Goal: Transaction & Acquisition: Purchase product/service

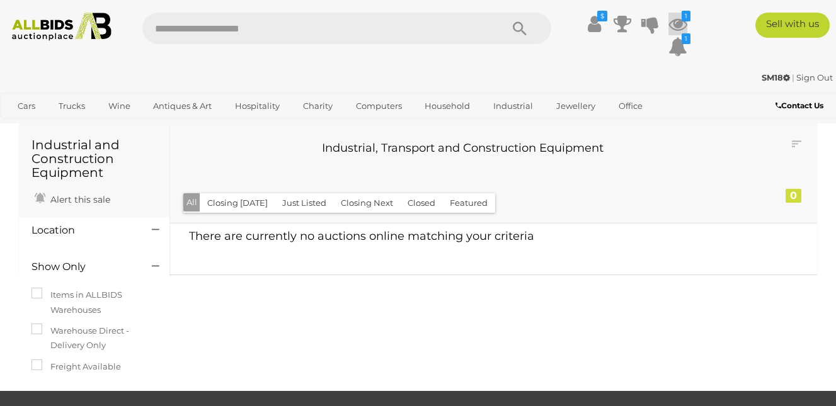
click at [680, 20] on icon at bounding box center [677, 24] width 19 height 23
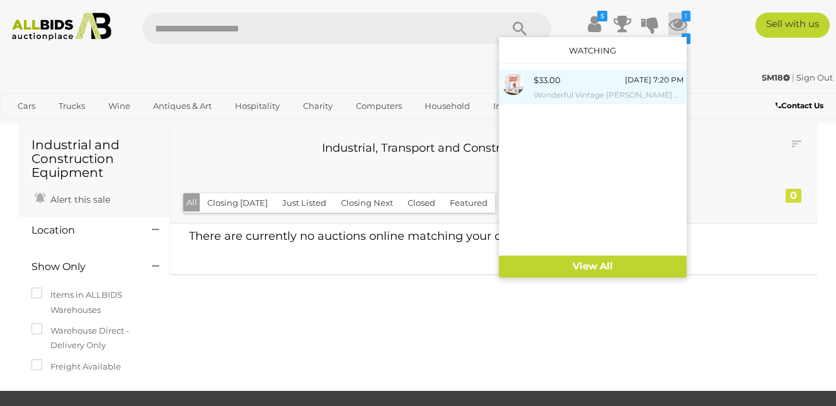
click at [544, 84] on span "$33.00" at bounding box center [547, 80] width 27 height 10
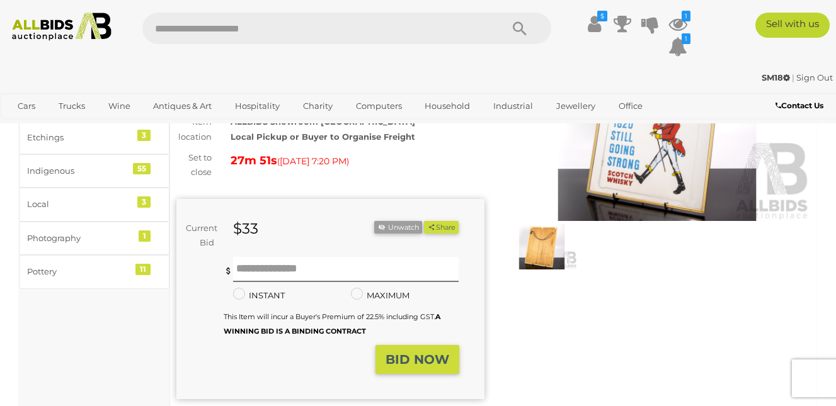
scroll to position [189, 0]
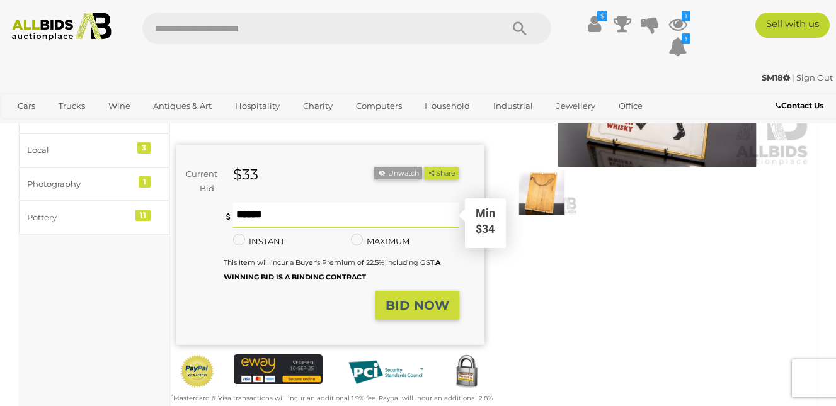
click at [272, 217] on input "text" at bounding box center [346, 215] width 226 height 25
type input "**"
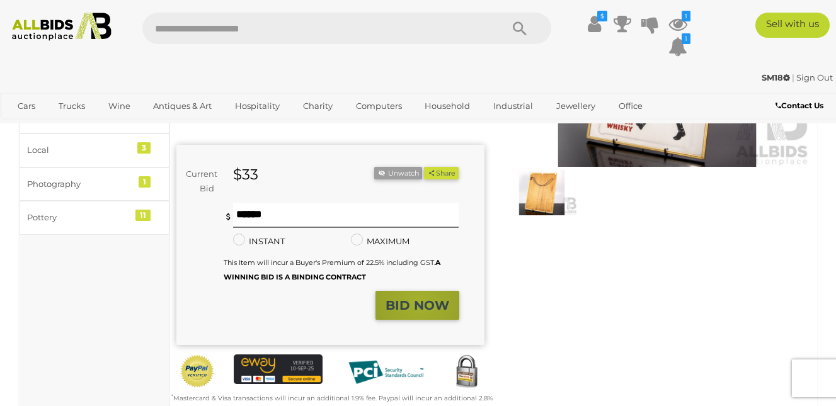
click at [420, 307] on strong "BID NOW" at bounding box center [418, 305] width 64 height 15
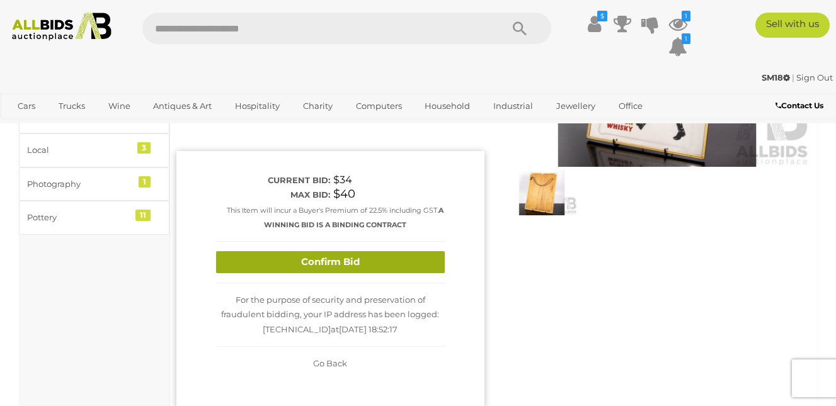
click at [332, 263] on button "Confirm Bid" at bounding box center [330, 262] width 229 height 22
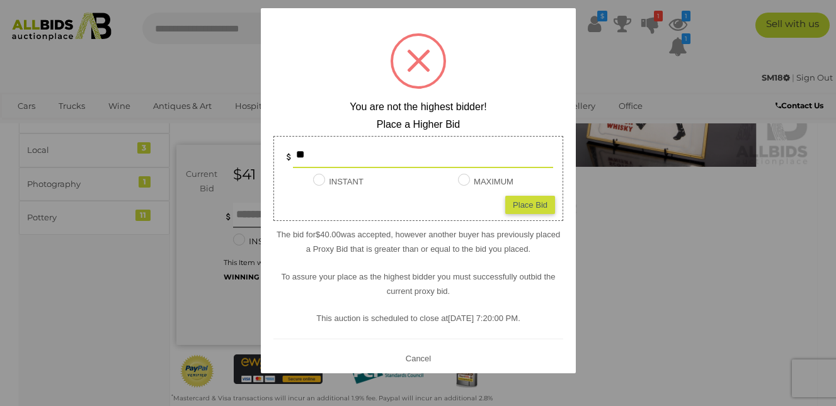
drag, startPoint x: 323, startPoint y: 153, endPoint x: 262, endPoint y: 146, distance: 61.5
click at [262, 146] on div "? ! i You are not the highest bidder! Place a Higher Bid ** INSTANT Instant Bid…" at bounding box center [418, 191] width 315 height 366
type input "**"
click at [429, 202] on div "** INSTANT Instant Bid only for this item MAXIMUM Place Bid" at bounding box center [418, 178] width 290 height 85
click at [464, 181] on label "MAXIMUM" at bounding box center [485, 182] width 55 height 14
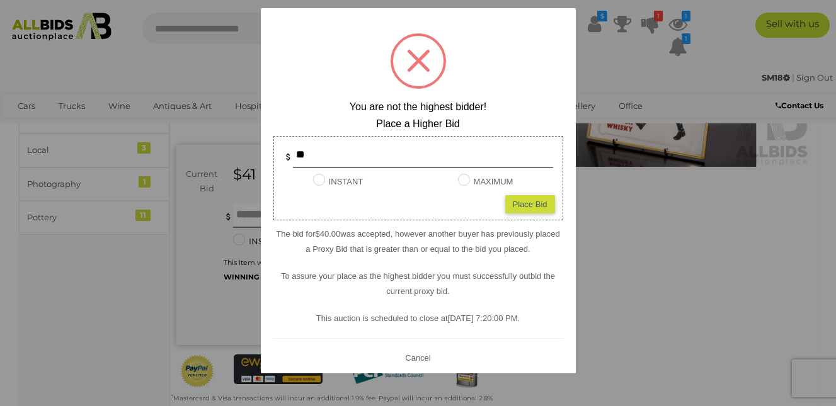
click at [514, 207] on div "Place Bid" at bounding box center [530, 204] width 50 height 18
type input "**"
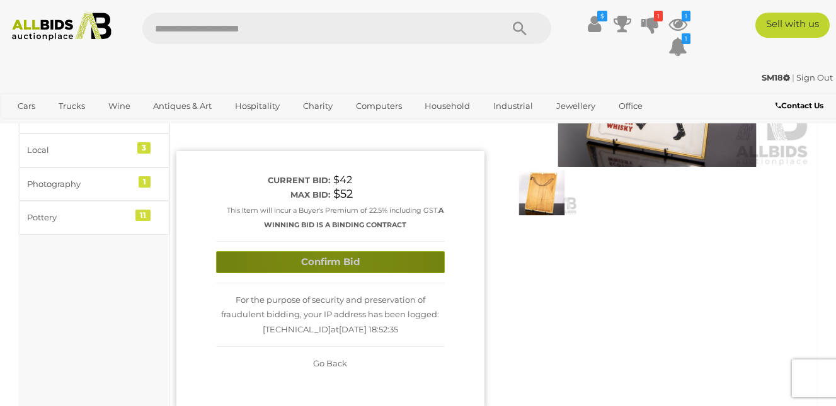
click at [336, 258] on button "Confirm Bid" at bounding box center [330, 262] width 229 height 22
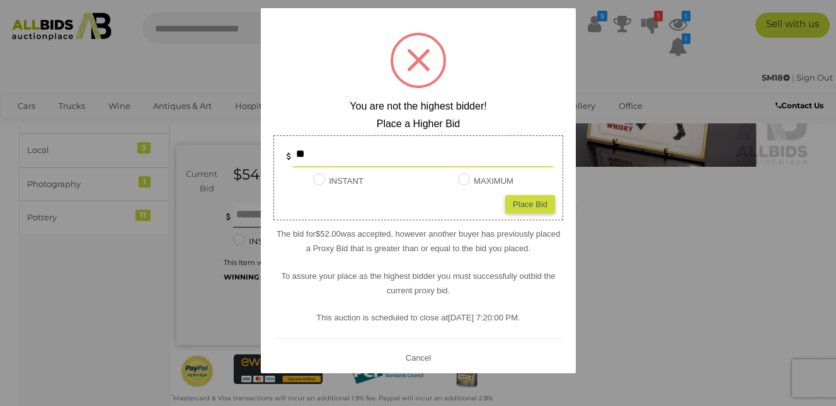
scroll to position [0, 0]
click at [673, 274] on div at bounding box center [418, 203] width 836 height 406
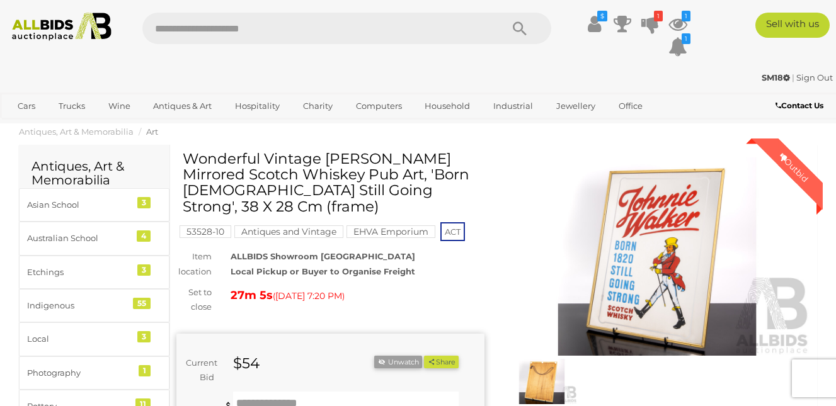
click at [660, 242] on img at bounding box center [657, 256] width 308 height 198
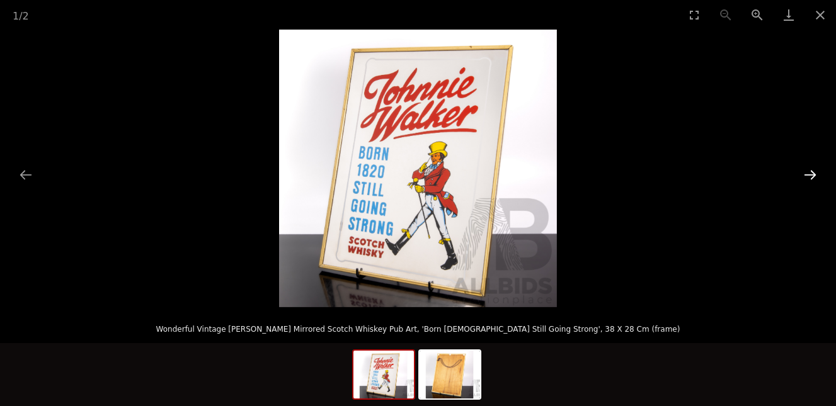
click at [810, 176] on button "Next slide" at bounding box center [810, 175] width 26 height 25
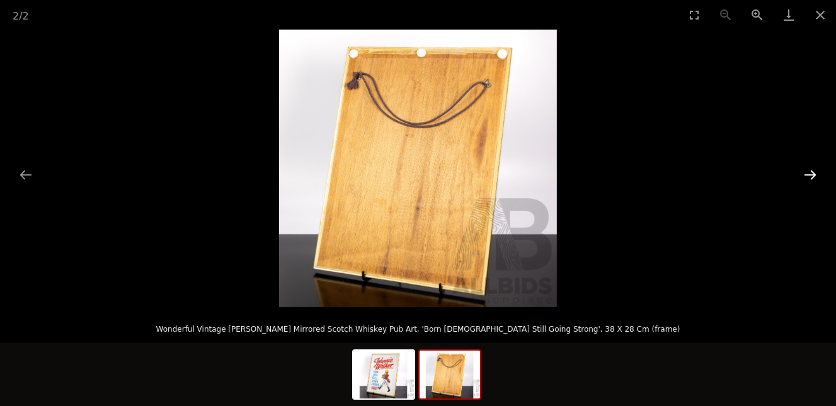
click at [810, 176] on button "Next slide" at bounding box center [810, 175] width 26 height 25
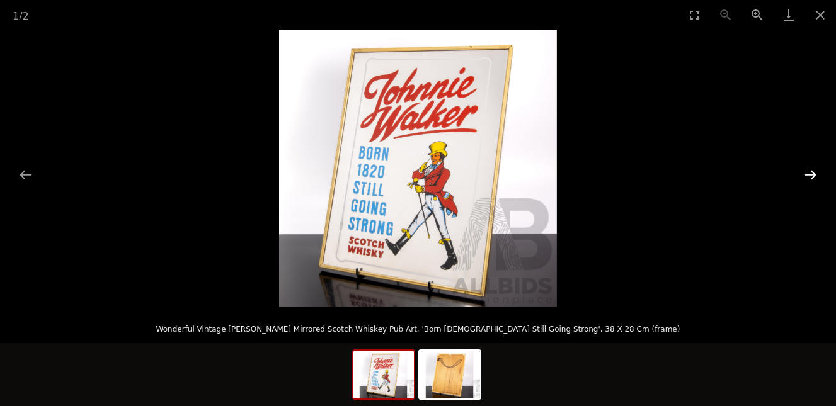
click at [810, 176] on button "Next slide" at bounding box center [810, 175] width 26 height 25
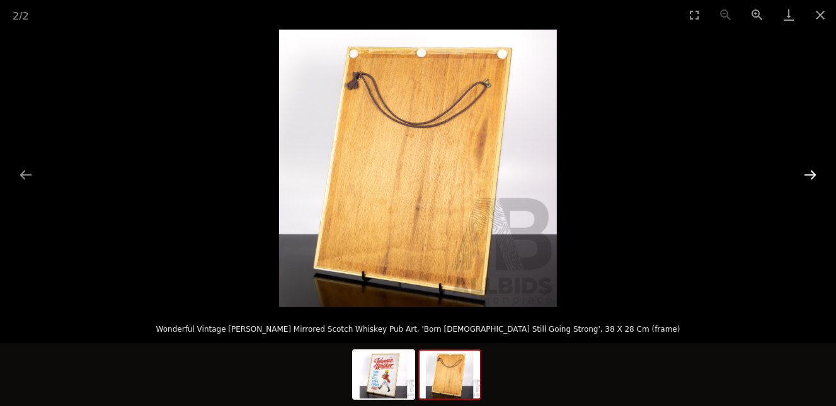
click at [810, 176] on button "Next slide" at bounding box center [810, 175] width 26 height 25
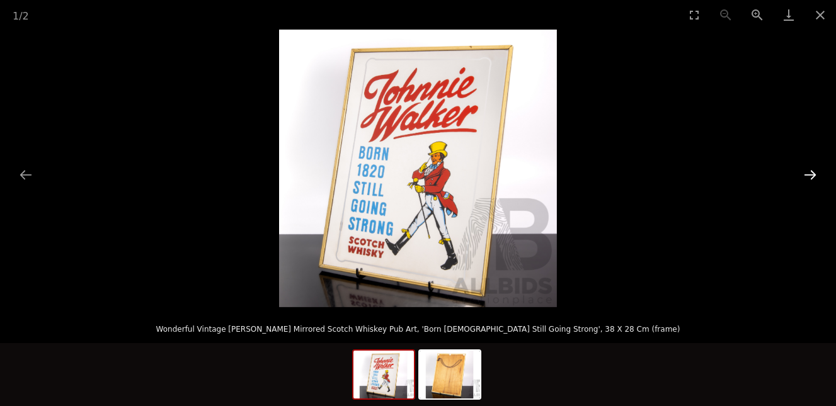
click at [810, 176] on button "Next slide" at bounding box center [810, 175] width 26 height 25
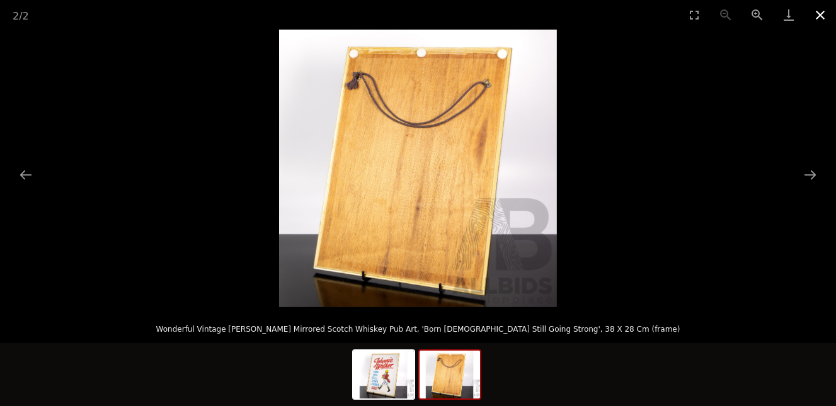
click at [818, 12] on button "Close gallery" at bounding box center [819, 15] width 31 height 30
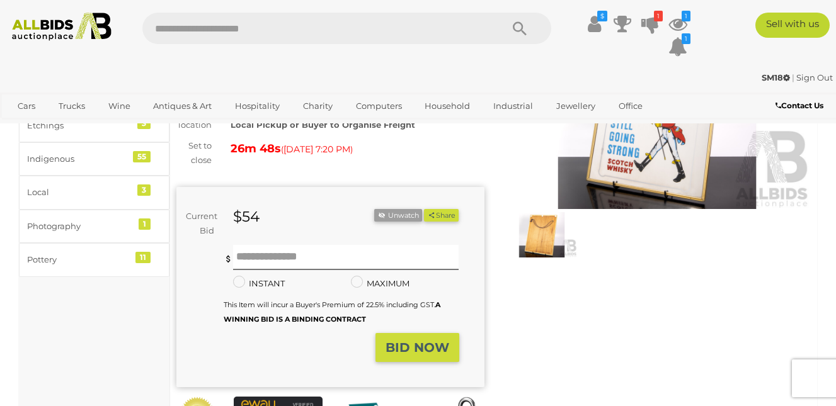
scroll to position [189, 0]
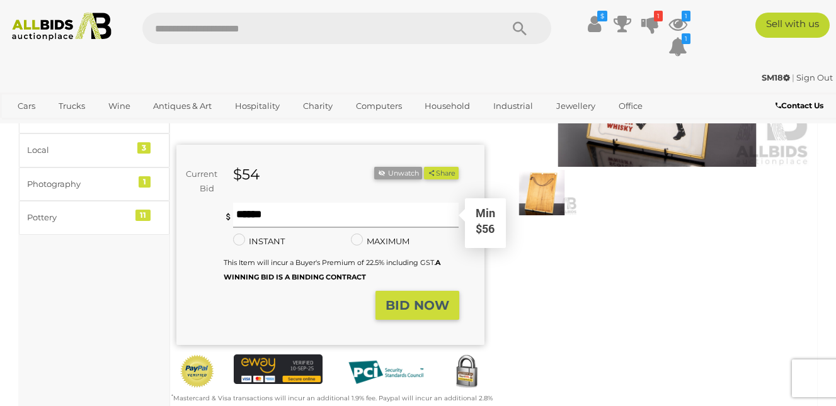
drag, startPoint x: 281, startPoint y: 219, endPoint x: 274, endPoint y: 217, distance: 7.2
click at [278, 219] on input "text" at bounding box center [346, 215] width 226 height 25
type input "**"
click at [406, 309] on strong "BID NOW" at bounding box center [418, 305] width 64 height 15
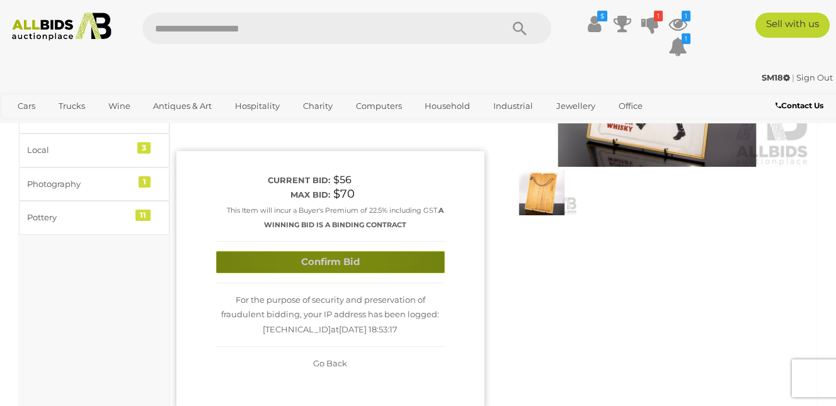
click at [331, 262] on button "Confirm Bid" at bounding box center [330, 262] width 229 height 22
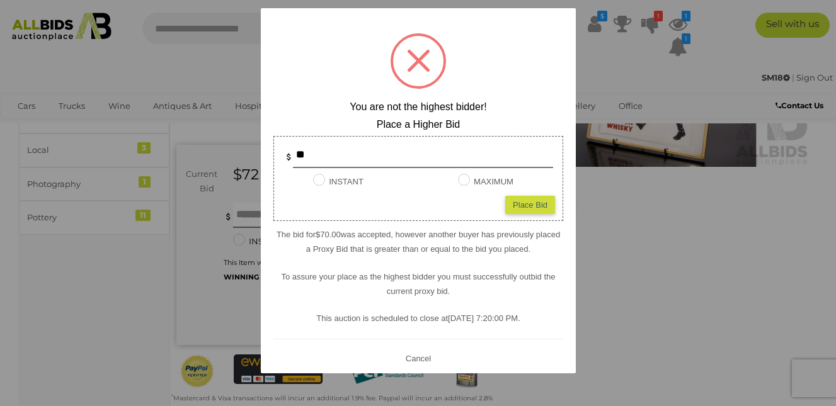
click at [103, 66] on div at bounding box center [418, 203] width 836 height 406
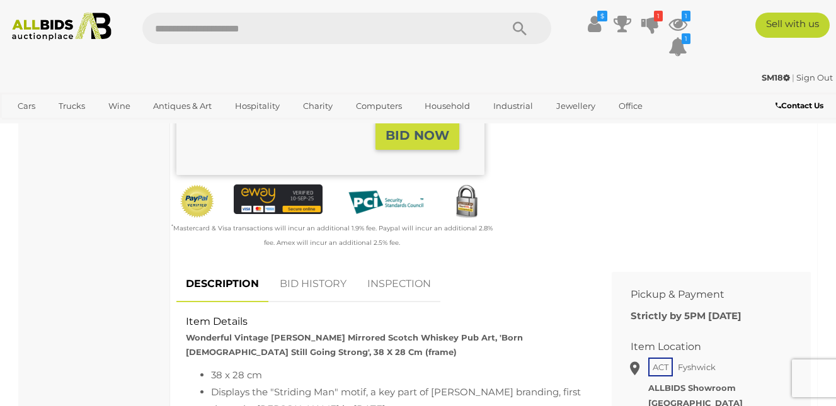
scroll to position [378, 0]
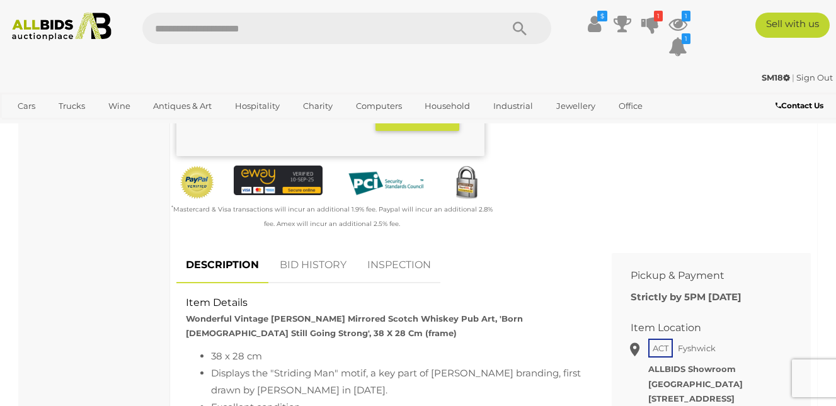
click at [314, 271] on link "BID HISTORY" at bounding box center [313, 265] width 86 height 37
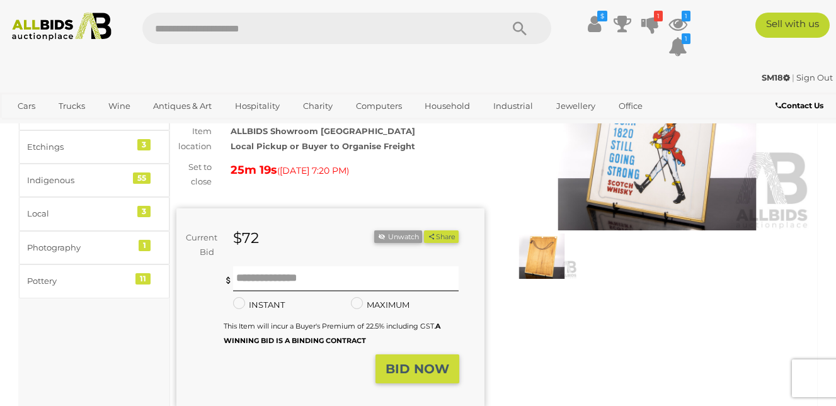
scroll to position [126, 0]
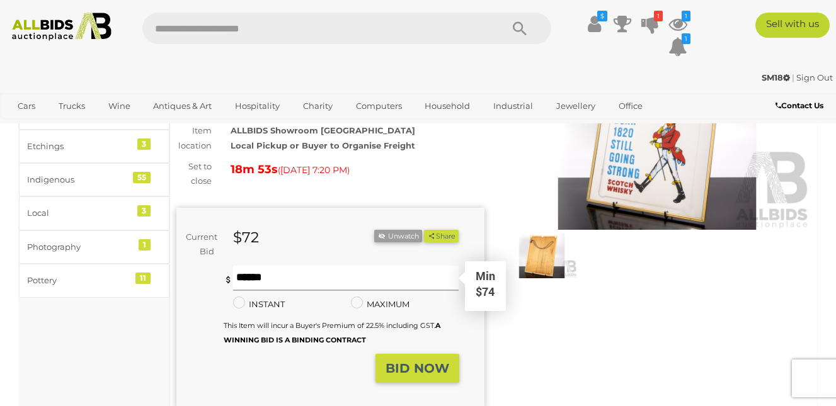
click at [266, 278] on input "text" at bounding box center [346, 278] width 226 height 25
type input "**"
click at [410, 368] on strong "BID NOW" at bounding box center [418, 368] width 64 height 15
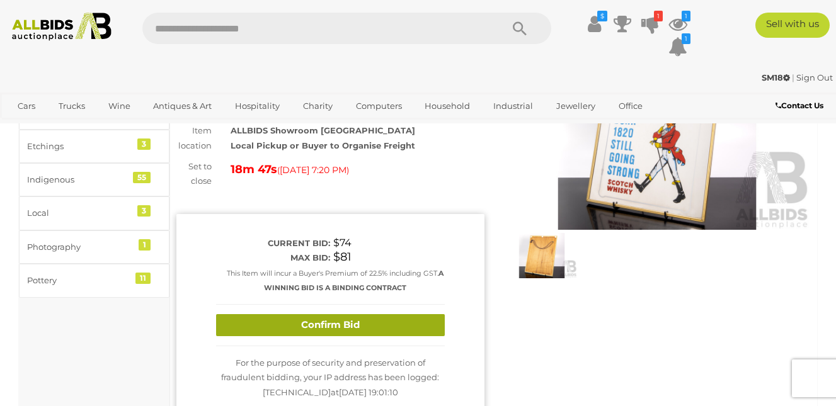
click at [343, 320] on button "Confirm Bid" at bounding box center [330, 325] width 229 height 22
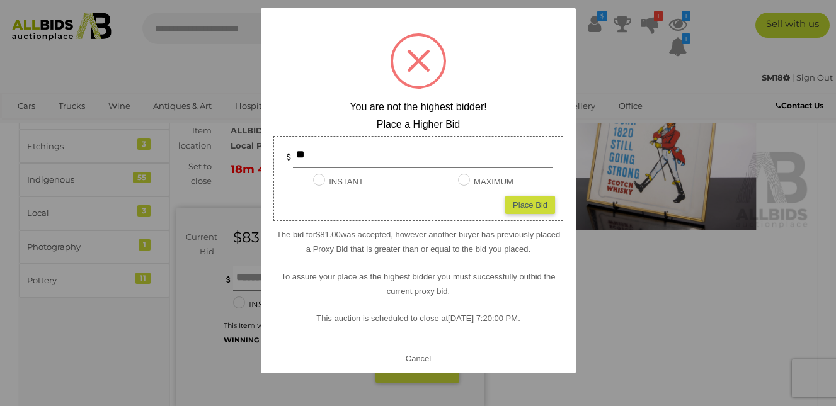
drag, startPoint x: 699, startPoint y: 315, endPoint x: 710, endPoint y: 321, distance: 12.1
click at [710, 321] on div at bounding box center [418, 203] width 836 height 406
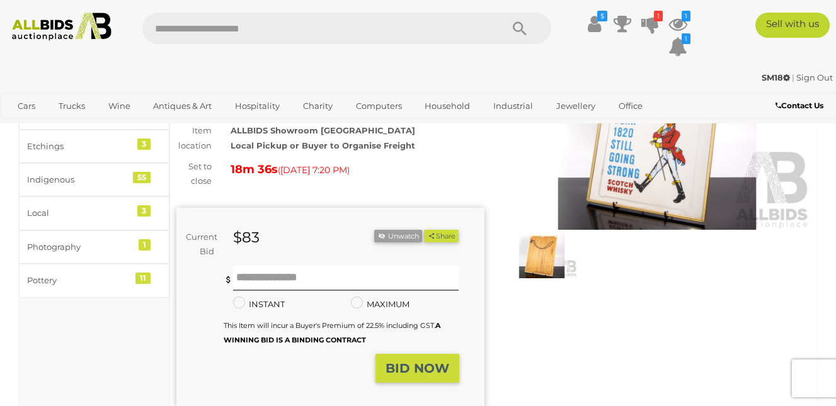
scroll to position [0, 0]
